Goal: Information Seeking & Learning: Learn about a topic

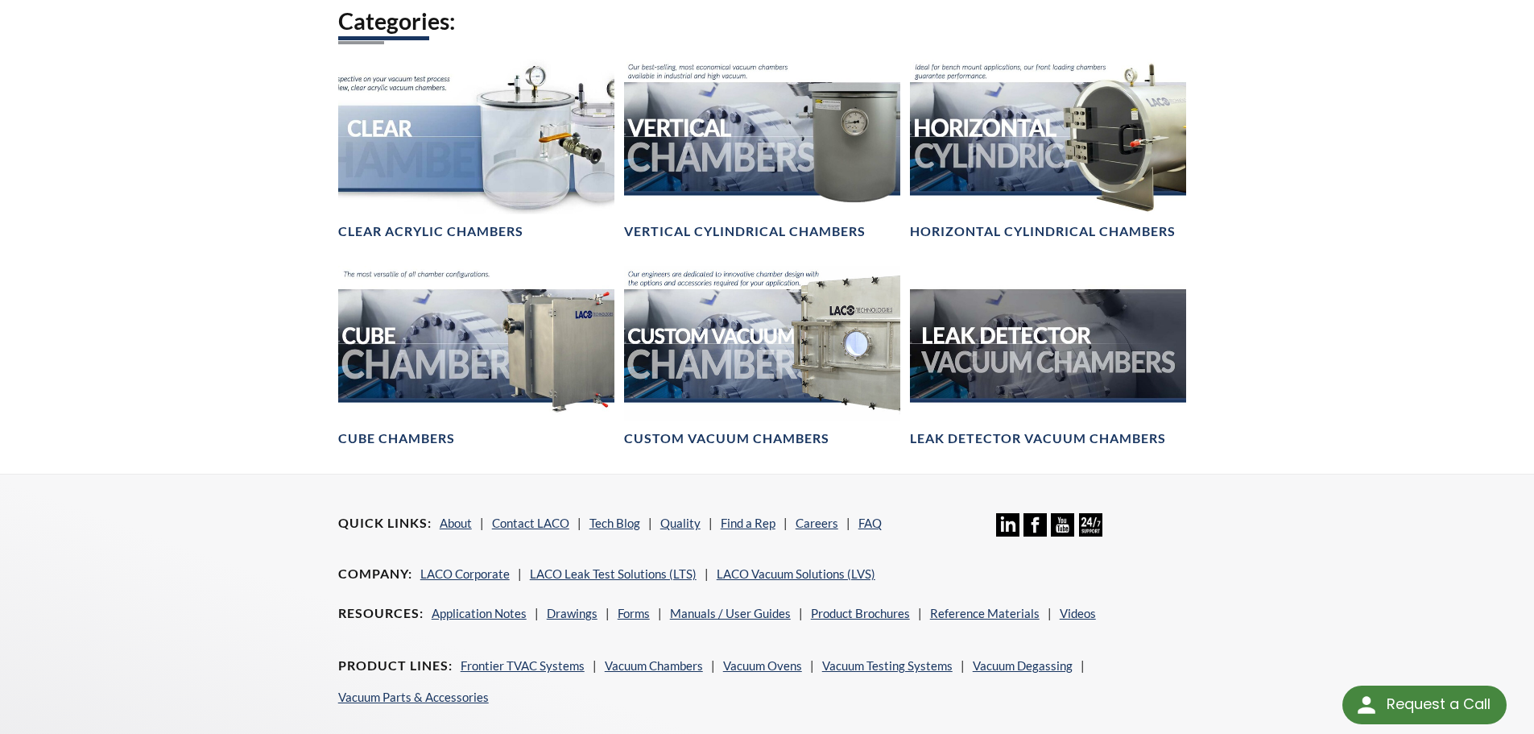
scroll to position [966, 0]
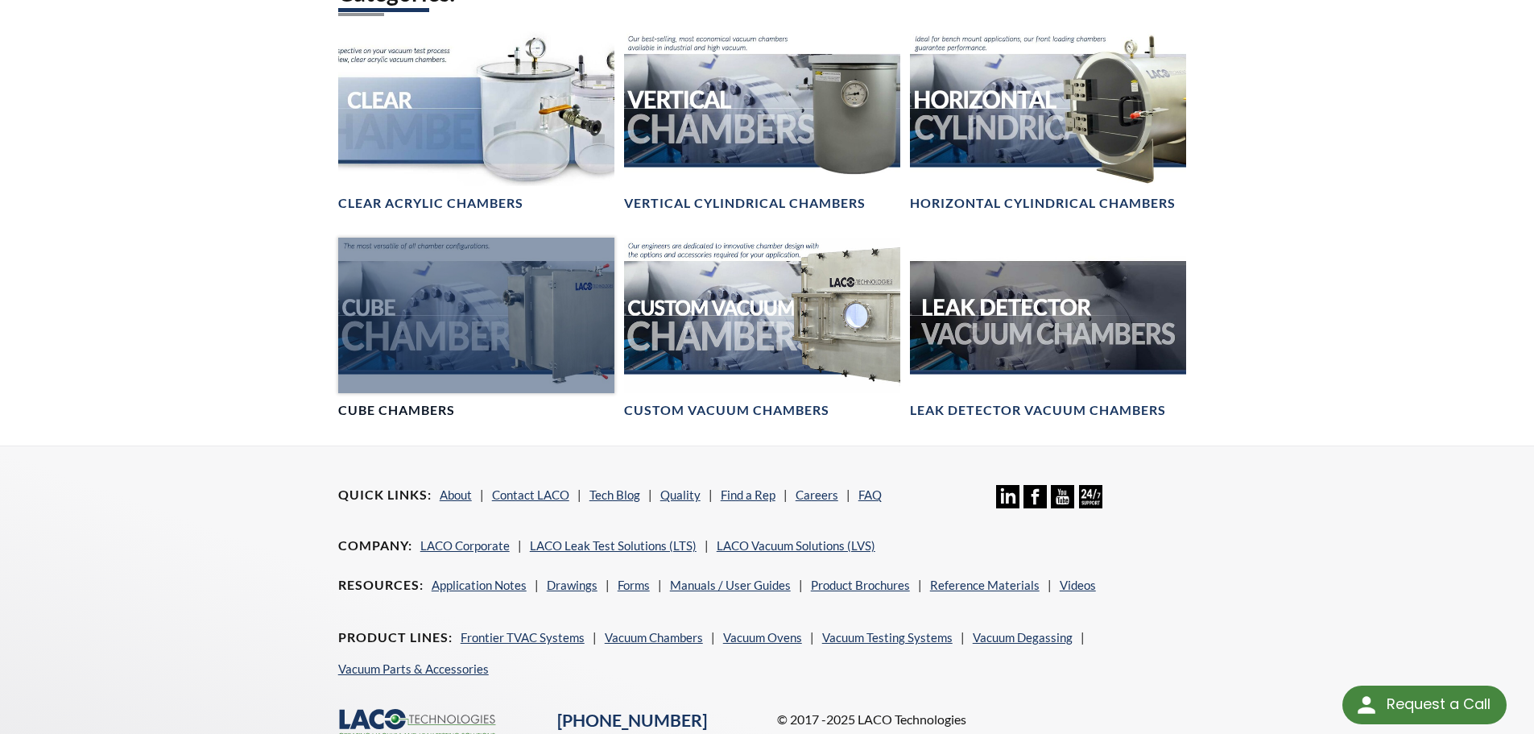
click at [447, 381] on div at bounding box center [476, 315] width 276 height 155
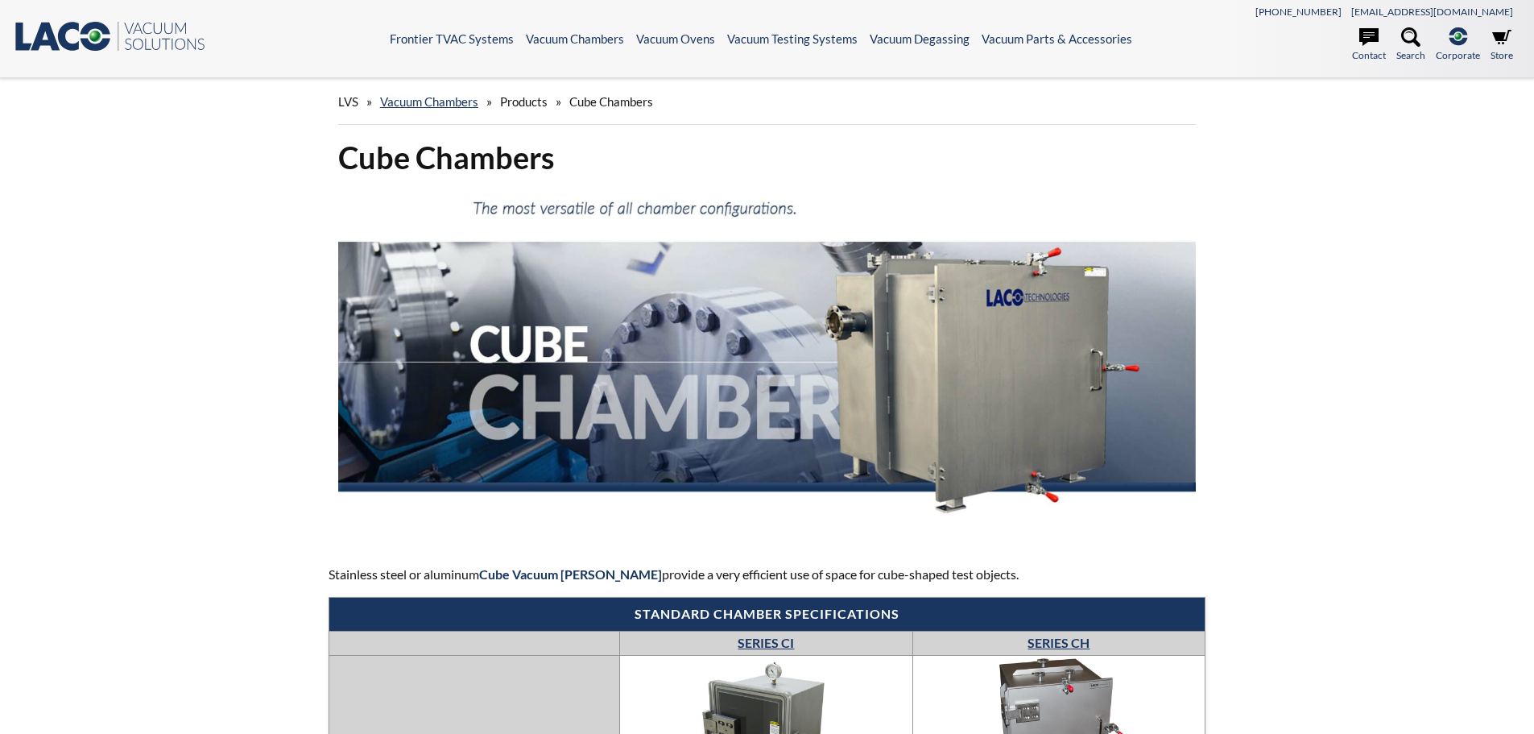
select select "Language Translate Widget"
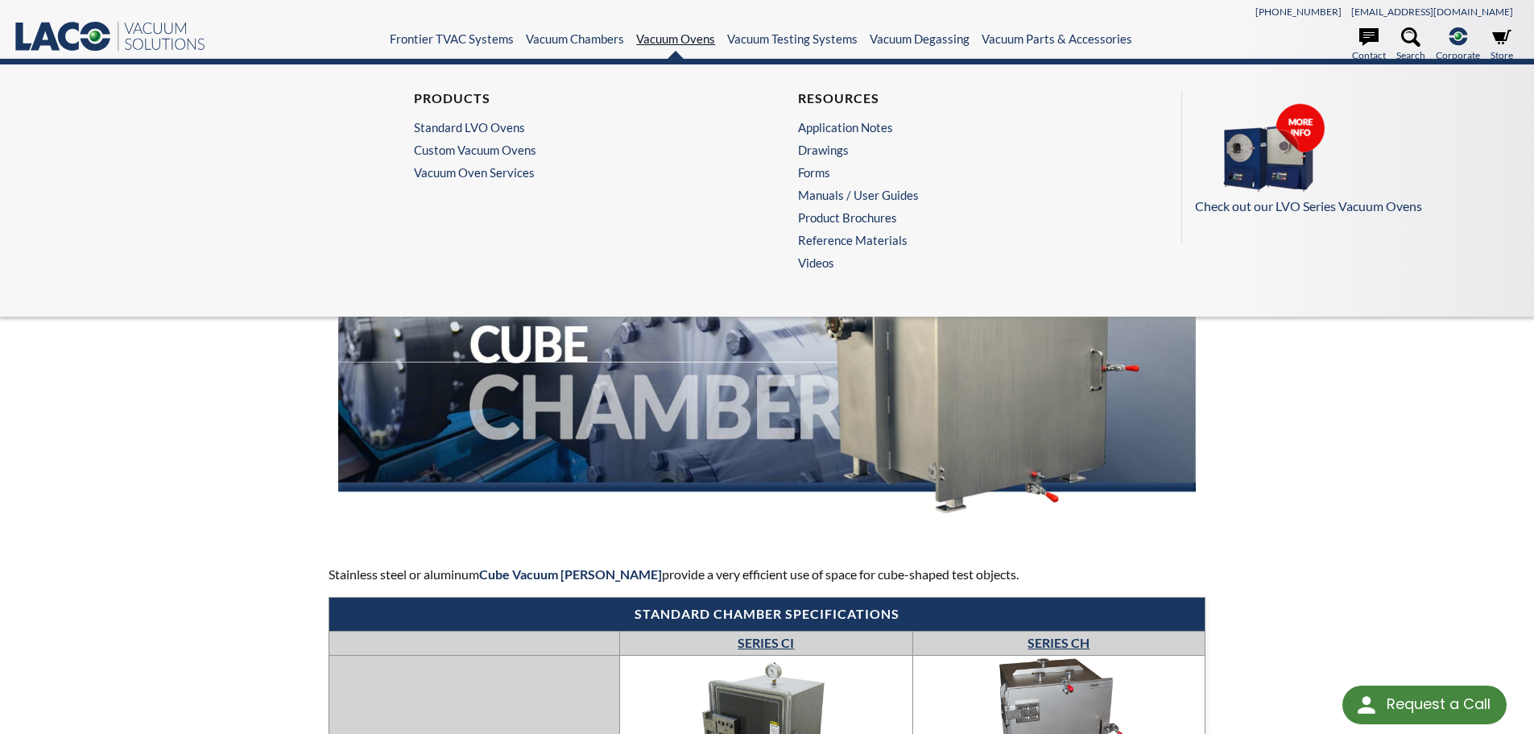
click at [682, 39] on link "Vacuum Ovens" at bounding box center [675, 38] width 79 height 14
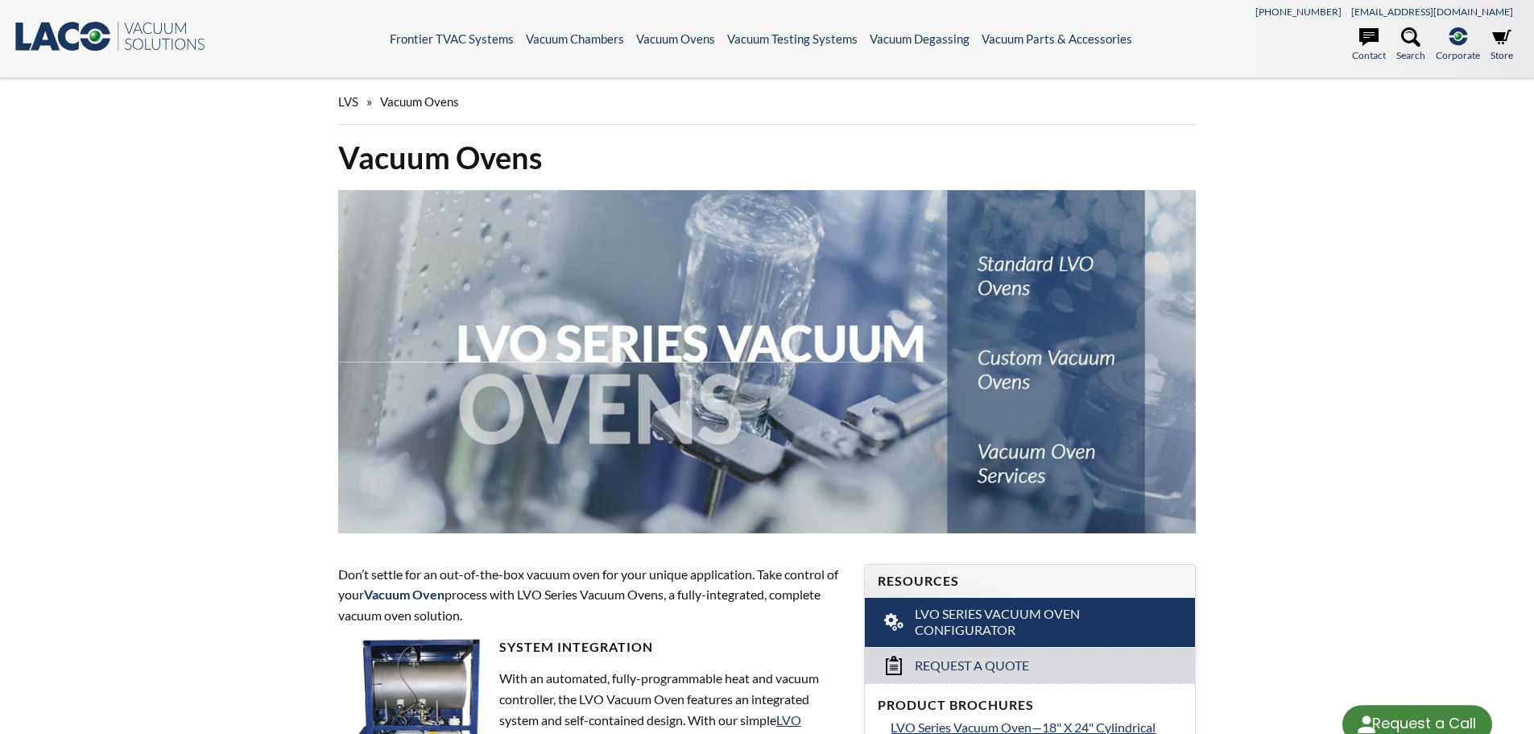
select select "Language Translate Widget"
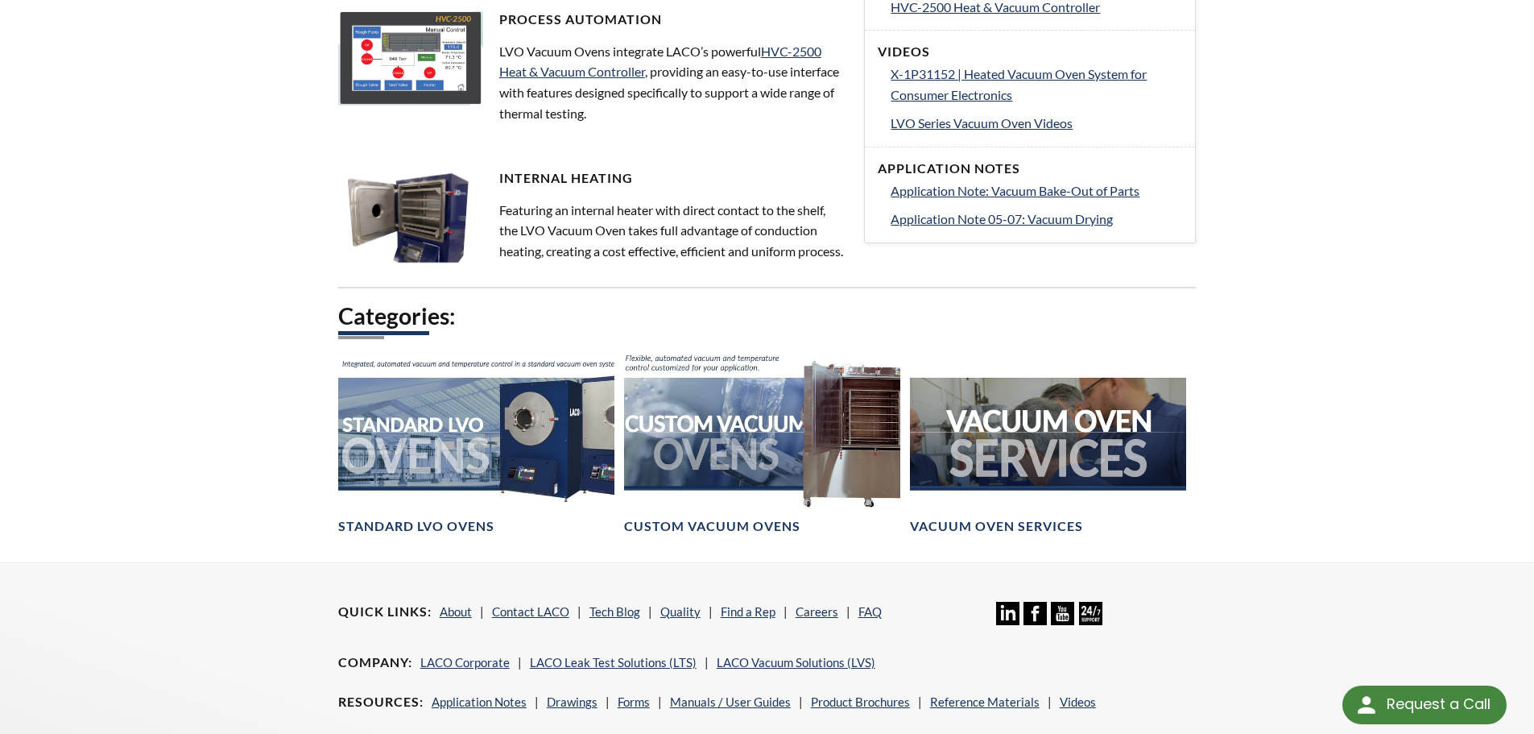
scroll to position [886, 0]
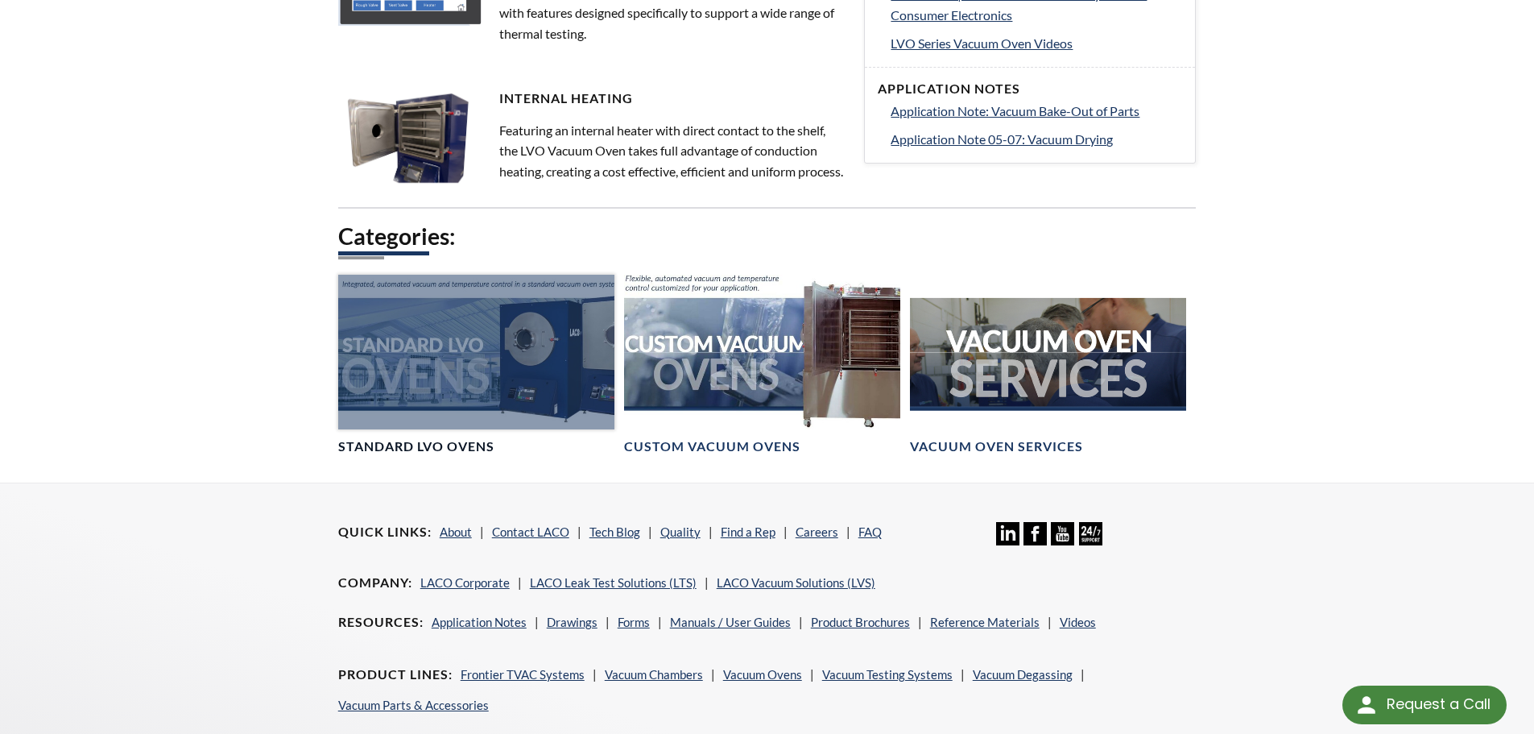
click at [428, 455] on h4 "Standard LVO Ovens" at bounding box center [416, 446] width 156 height 17
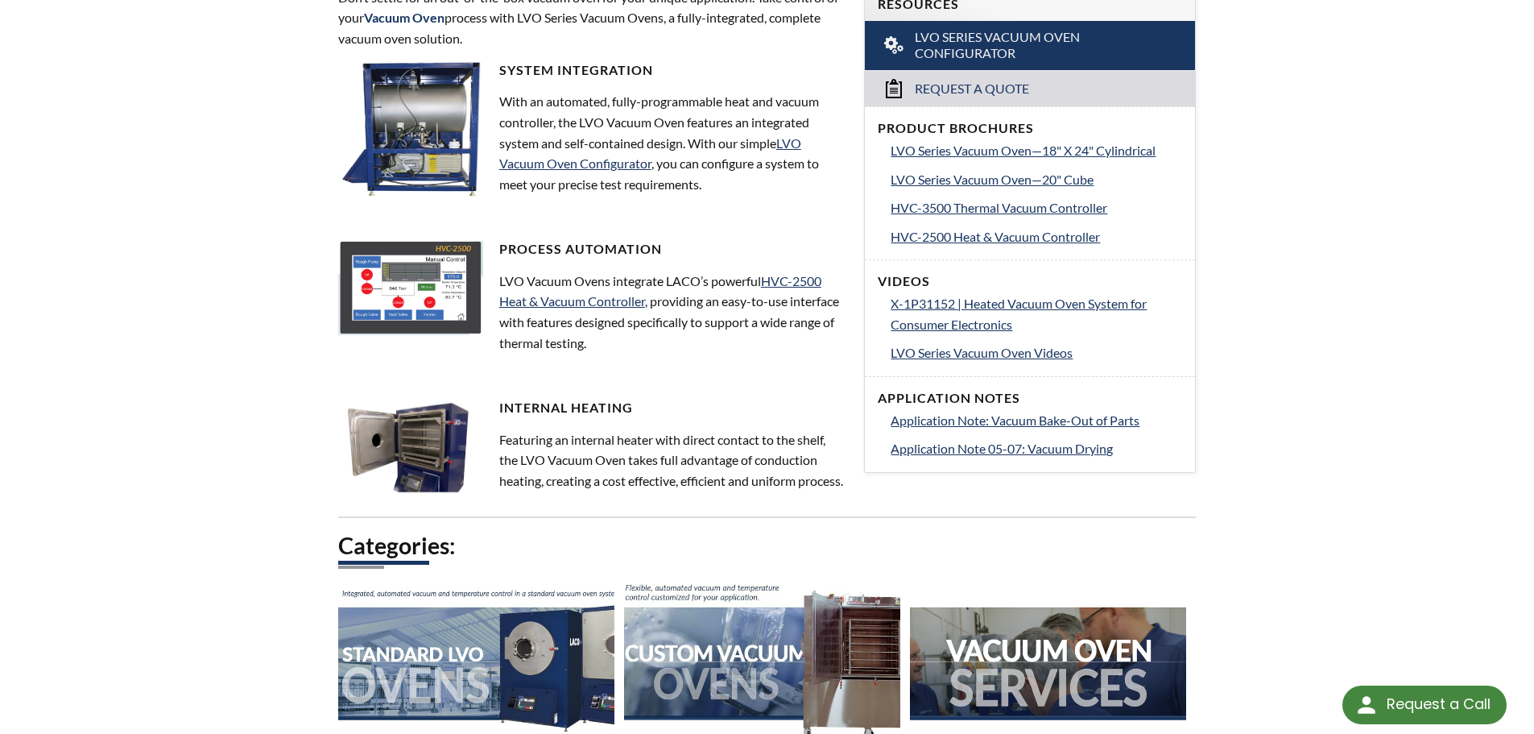
scroll to position [403, 0]
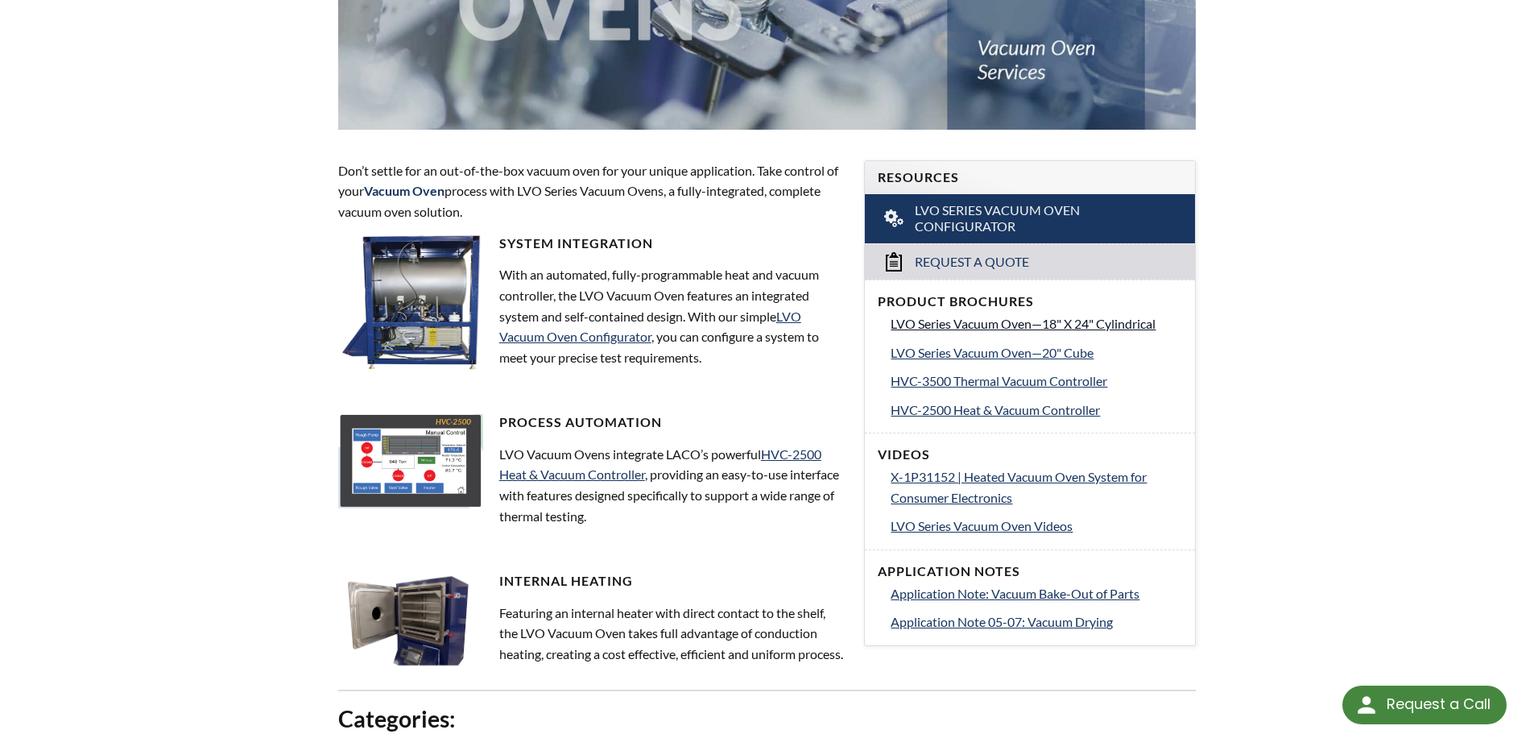
click at [1059, 319] on span "LVO Series Vacuum Oven—18" X 24" Cylindrical" at bounding box center [1023, 323] width 265 height 15
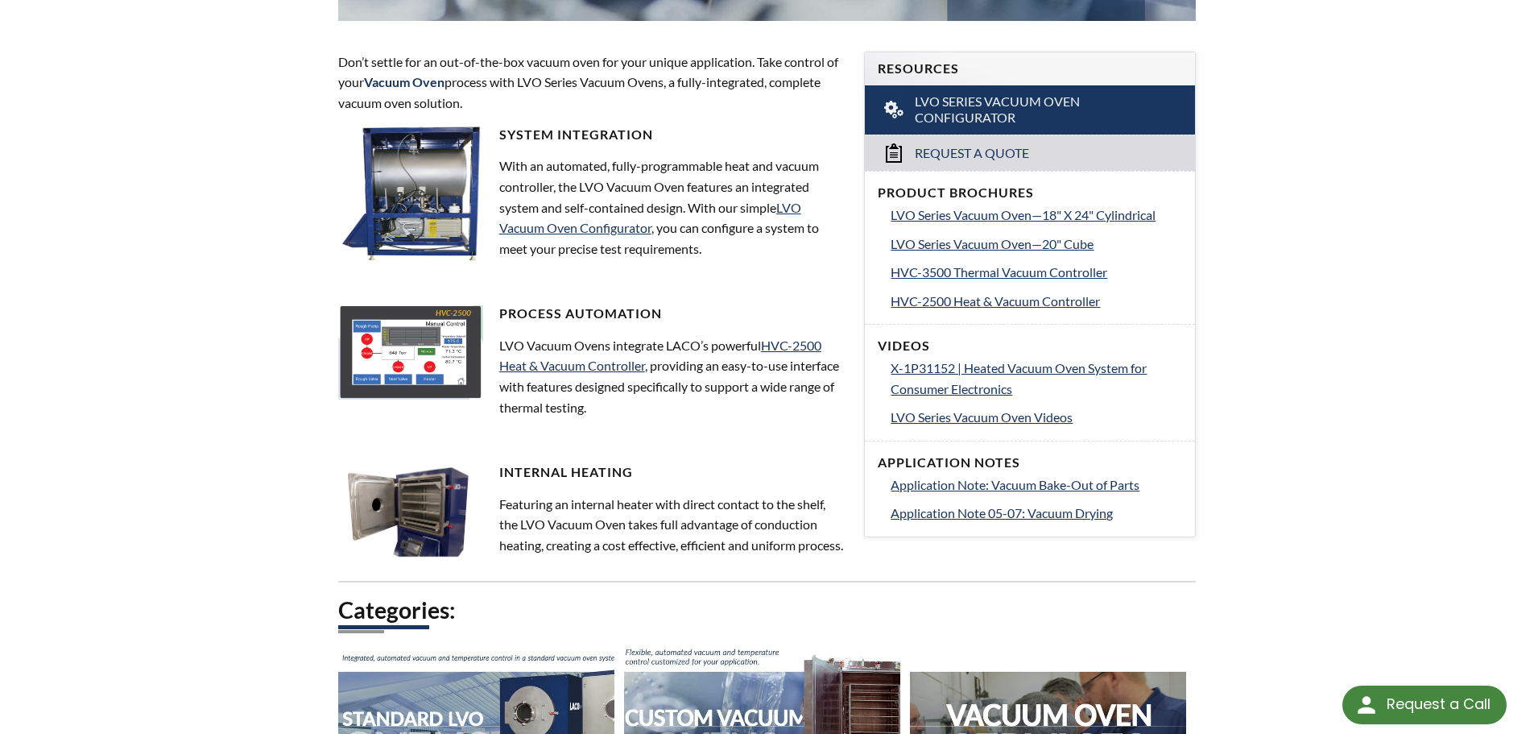
scroll to position [484, 0]
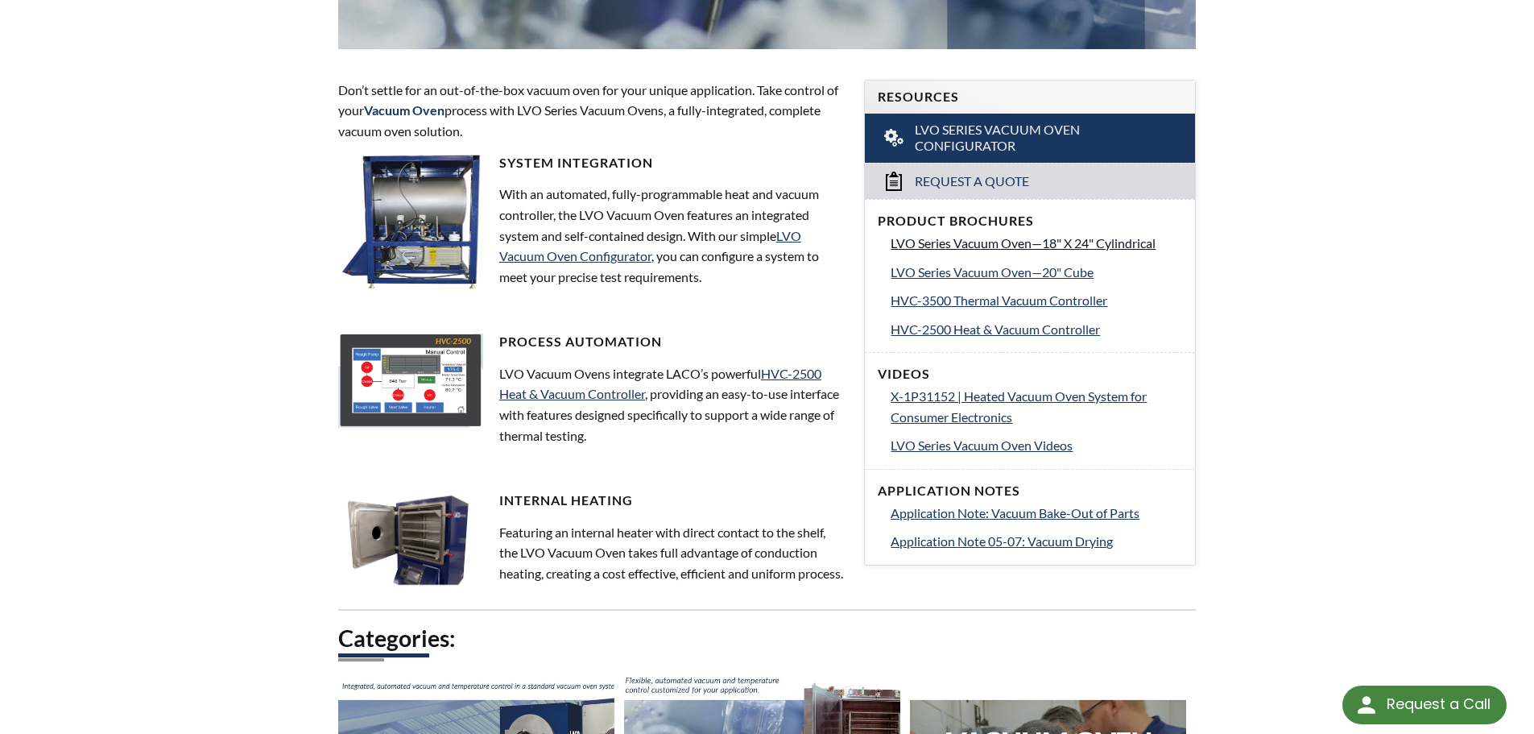
click at [1028, 242] on span "LVO Series Vacuum Oven—18" X 24" Cylindrical" at bounding box center [1023, 242] width 265 height 15
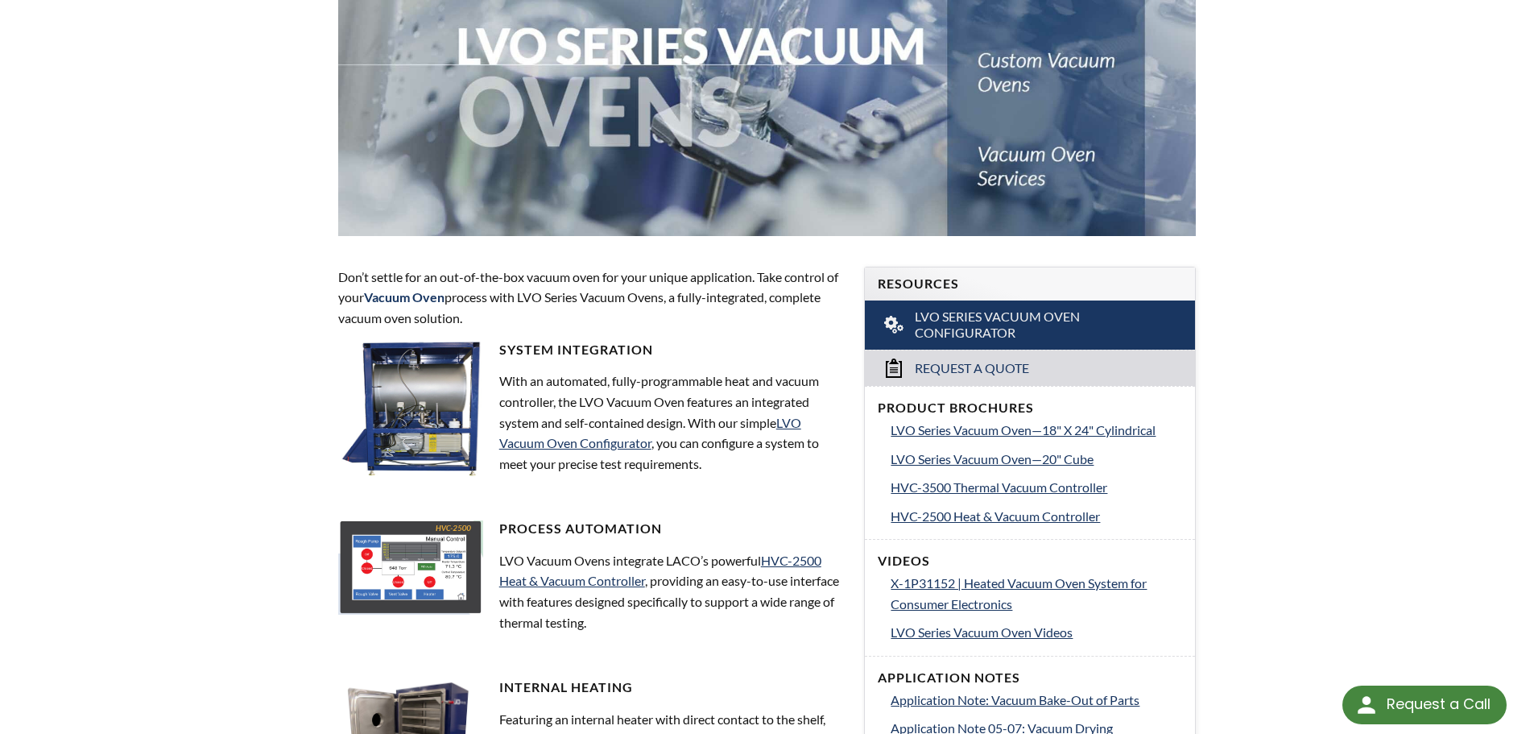
scroll to position [0, 0]
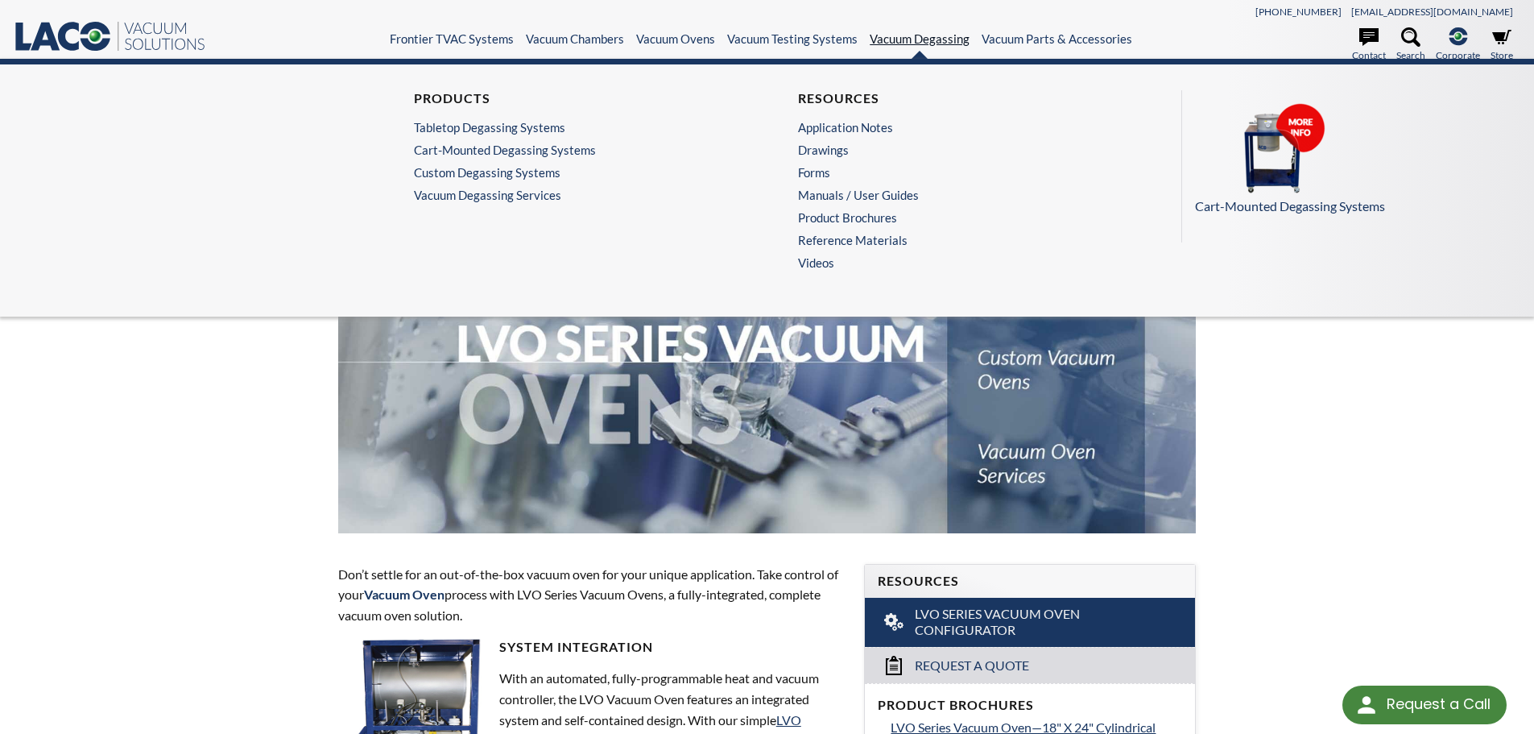
click at [906, 43] on link "Vacuum Degassing" at bounding box center [920, 38] width 100 height 14
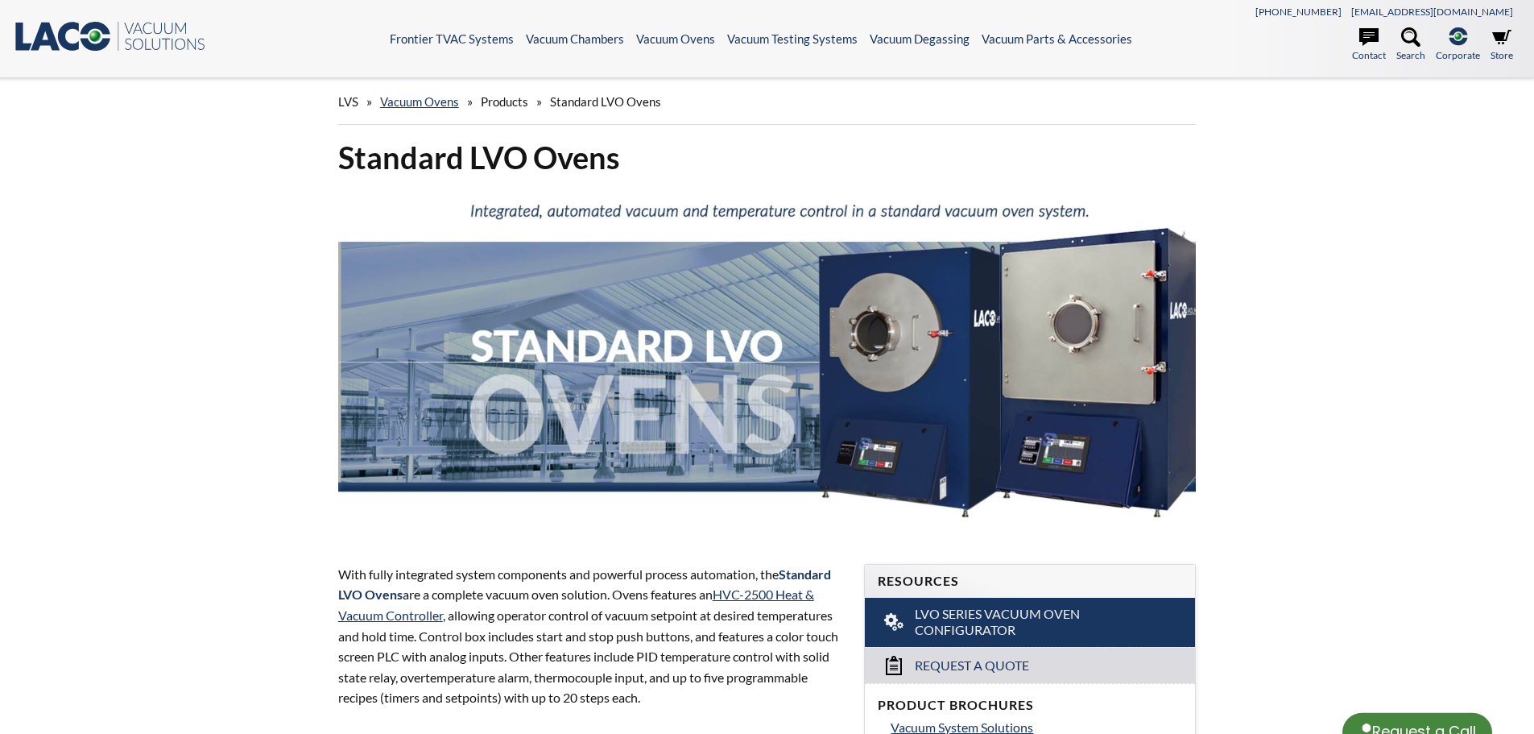
select select "Language Translate Widget"
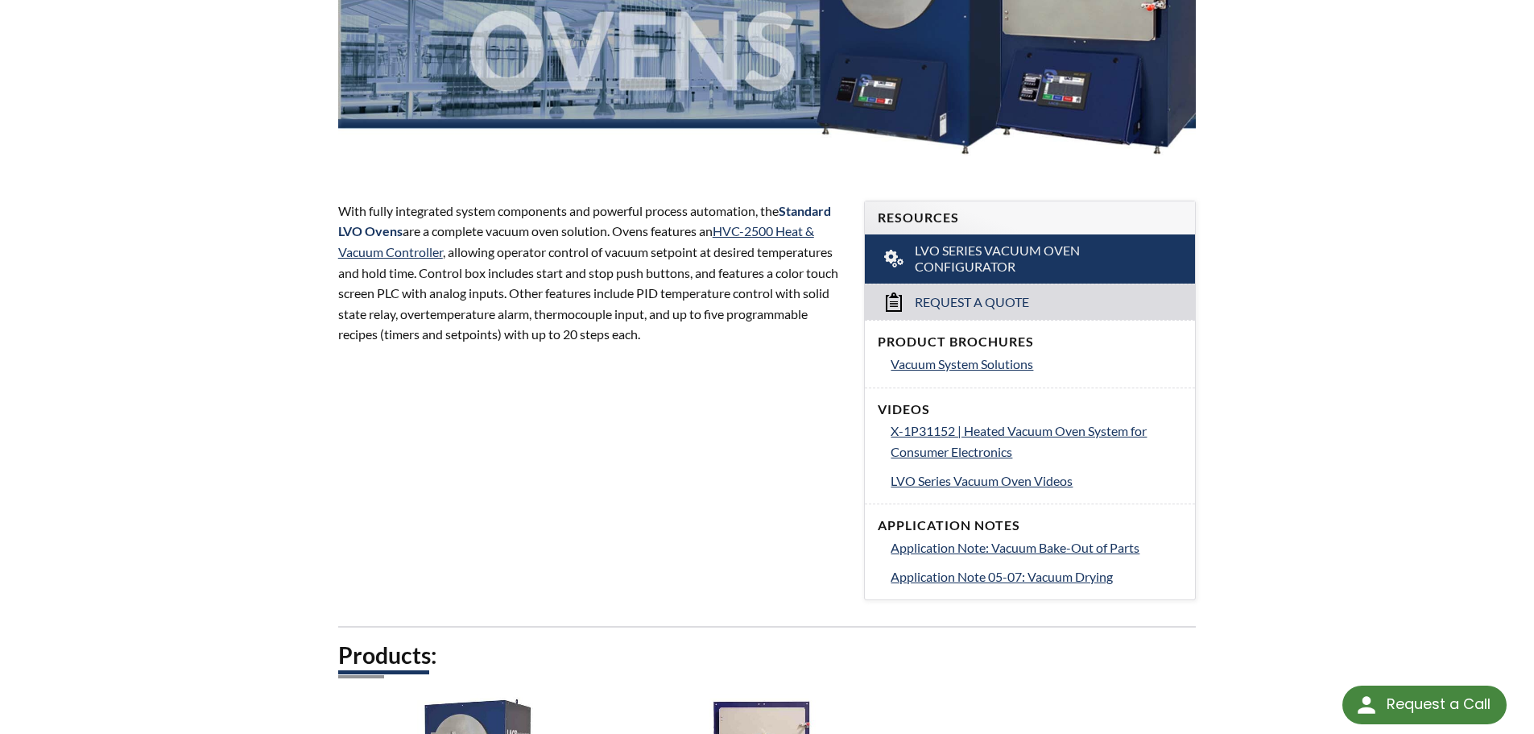
scroll to position [403, 0]
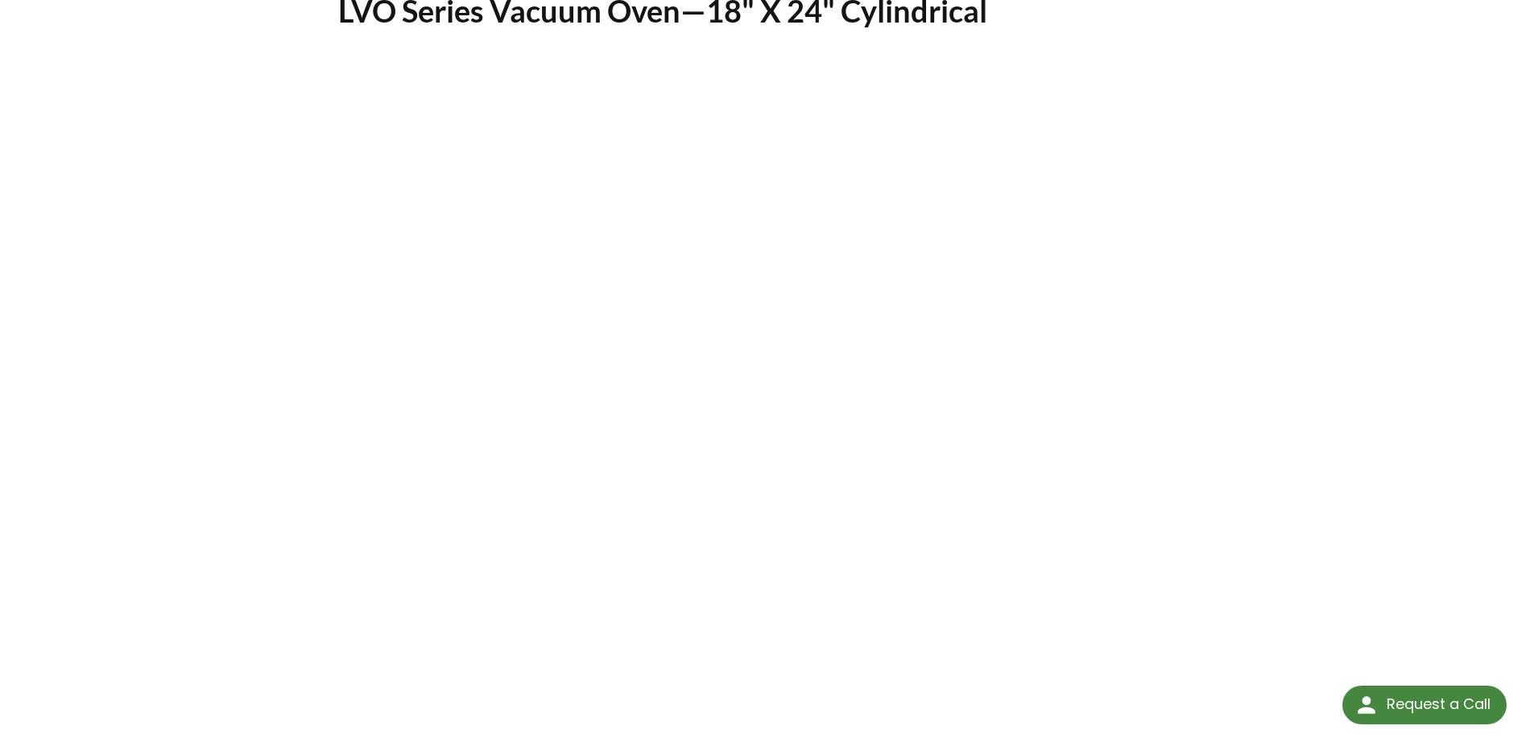
scroll to position [81, 0]
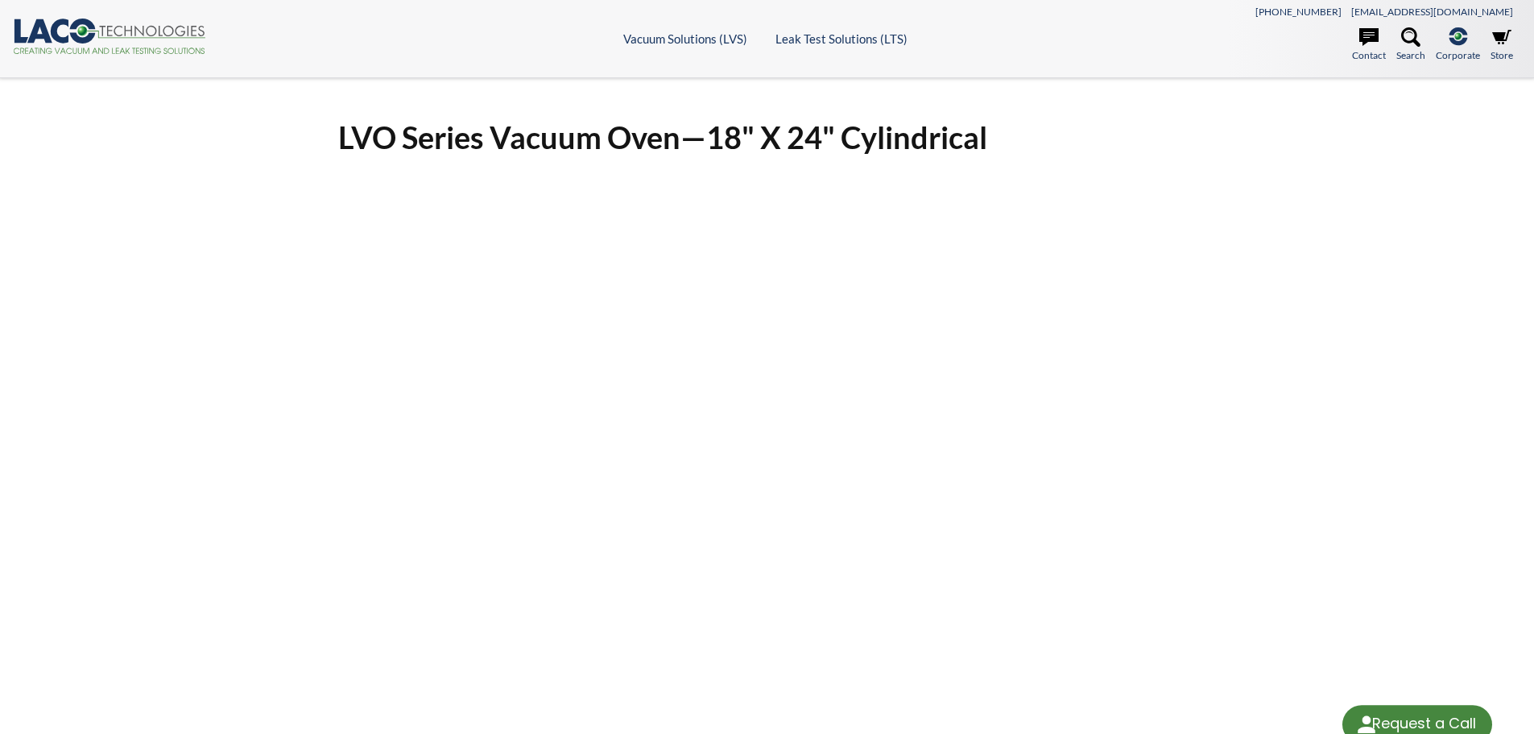
select select "Language Translate Widget"
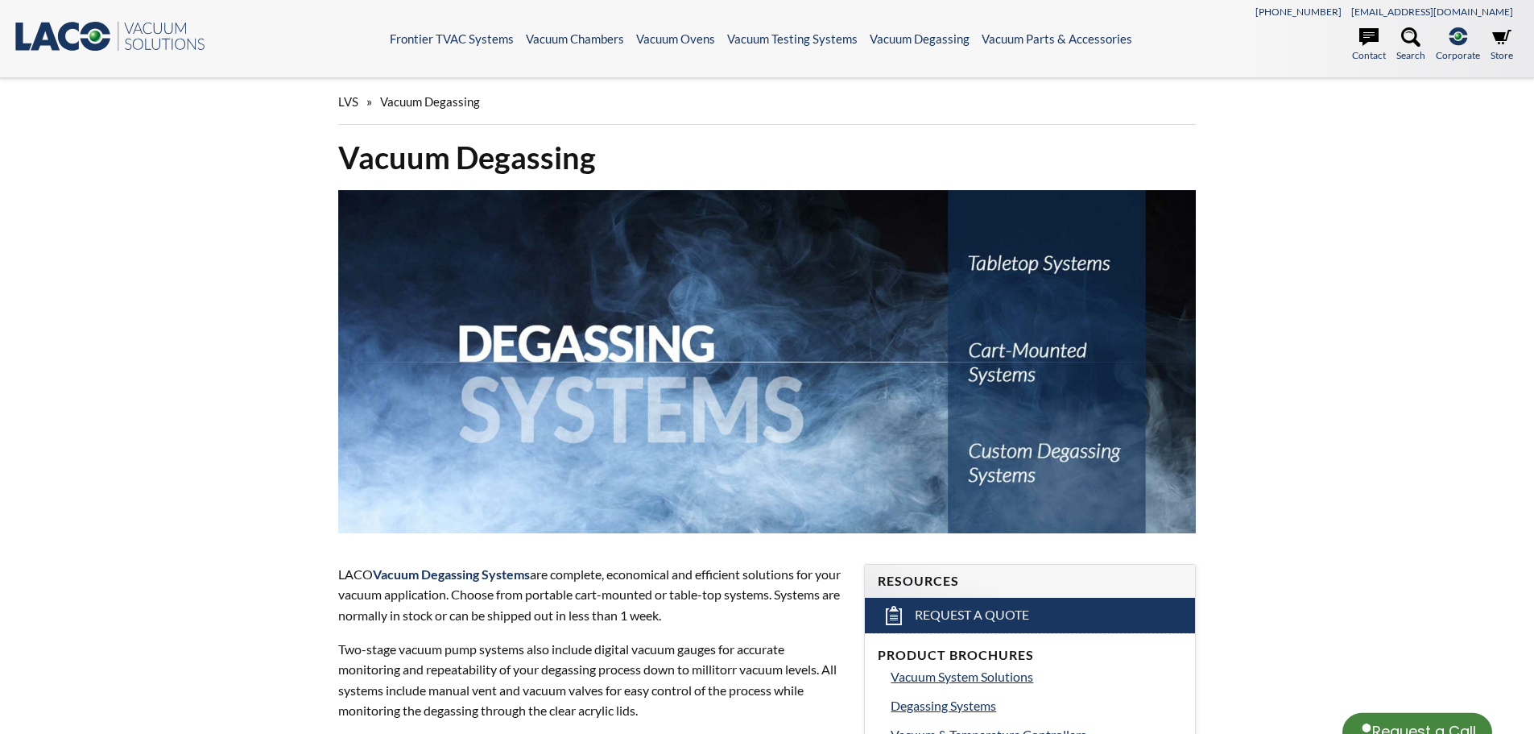
select select "Language Translate Widget"
